Goal: Entertainment & Leisure: Consume media (video, audio)

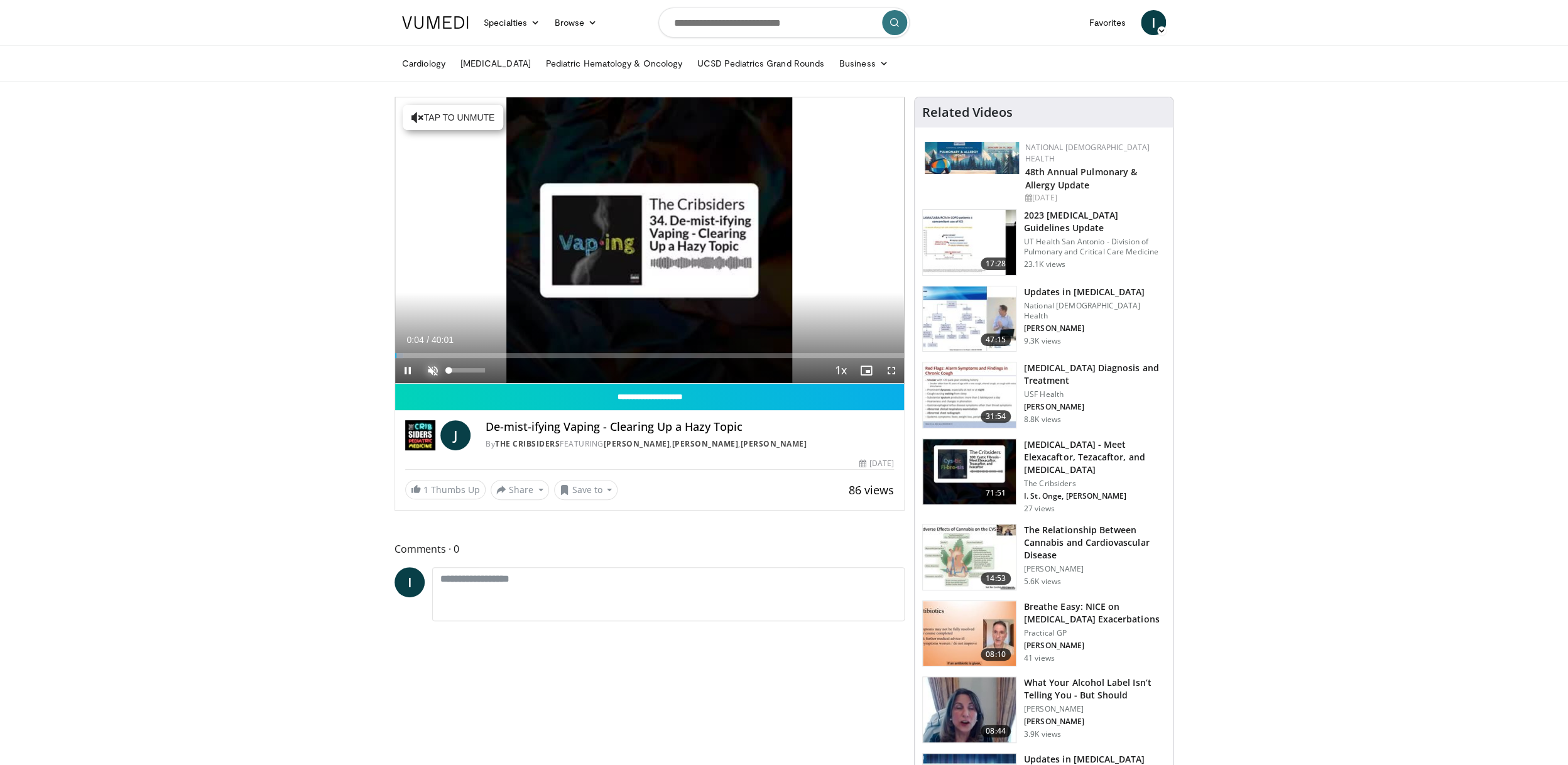
click at [435, 371] on span "Video Player" at bounding box center [433, 370] width 25 height 25
click at [408, 370] on span "Video Player" at bounding box center [408, 370] width 25 height 25
click at [408, 371] on span "Video Player" at bounding box center [408, 370] width 25 height 25
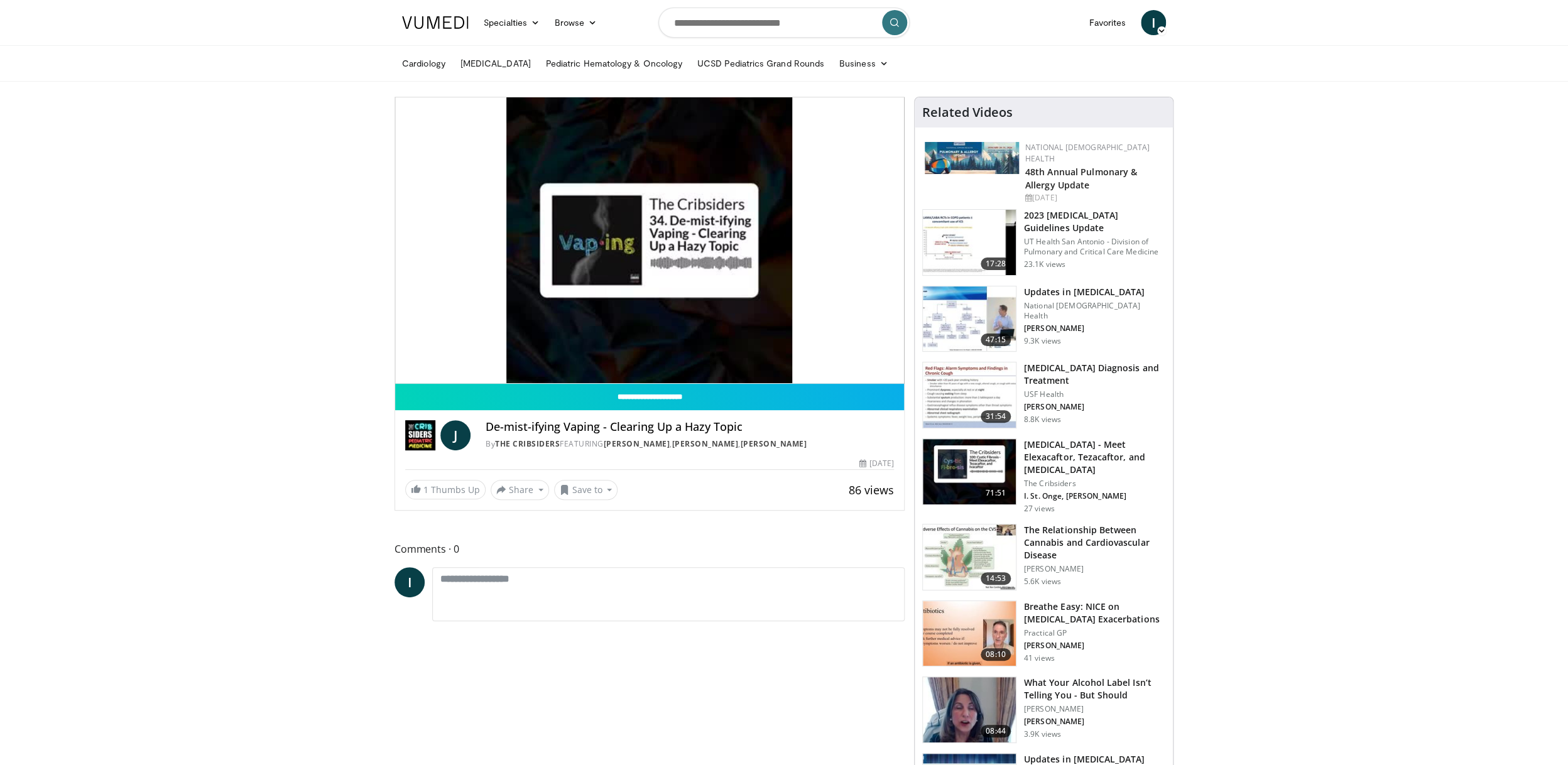
click at [416, 362] on div "10 seconds Tap to unmute" at bounding box center [649, 240] width 509 height 286
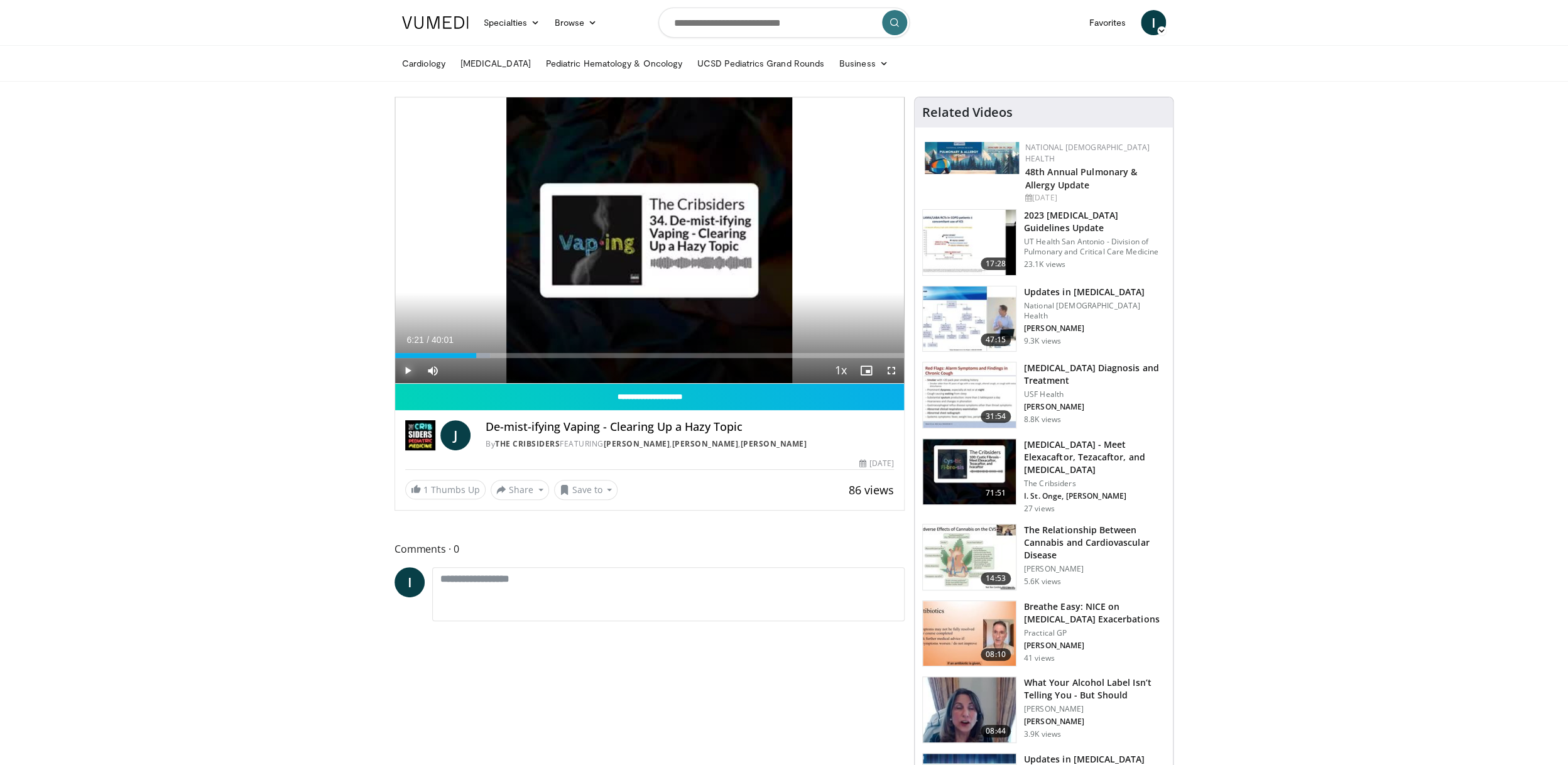
click at [409, 372] on span "Video Player" at bounding box center [408, 370] width 25 height 25
